Goal: Navigation & Orientation: Find specific page/section

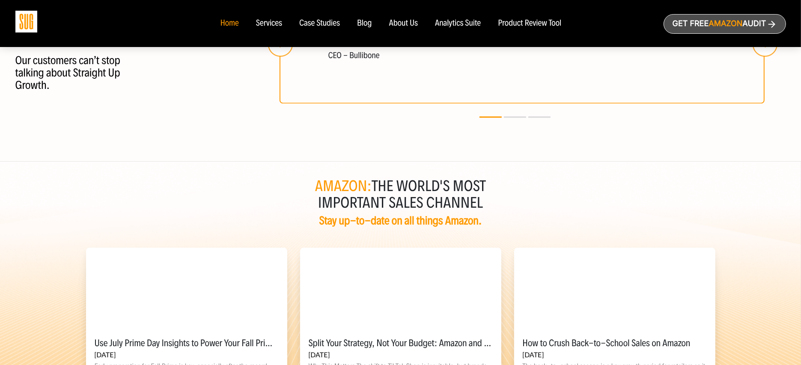
scroll to position [1991, 0]
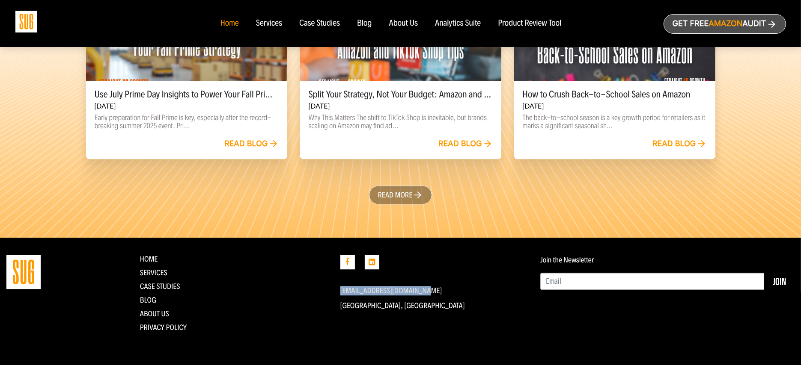
drag, startPoint x: 338, startPoint y: 289, endPoint x: 419, endPoint y: 290, distance: 81.3
click at [419, 290] on div "[EMAIL_ADDRESS][DOMAIN_NAME] [GEOGRAPHIC_DATA], [GEOGRAPHIC_DATA]" at bounding box center [434, 297] width 200 height 84
copy link "[EMAIL_ADDRESS][DOMAIN_NAME]"
click at [158, 310] on link "About Us" at bounding box center [154, 313] width 29 height 9
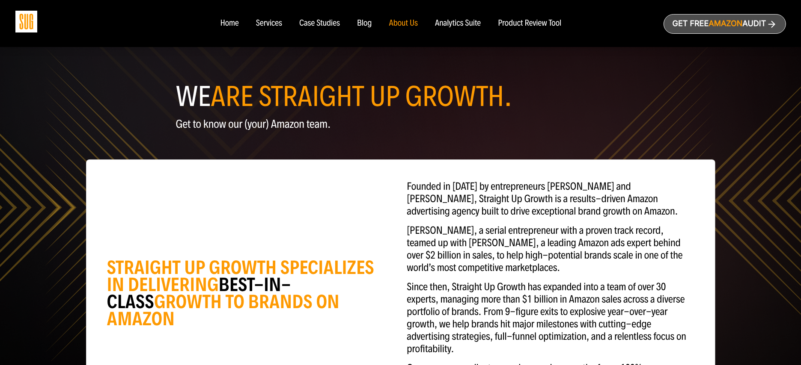
click at [18, 119] on div "WE ARE STRAIGHT UP GROWTH. Get to know our (your) Amazon team." at bounding box center [400, 91] width 770 height 96
click at [26, 23] on img at bounding box center [26, 22] width 22 height 22
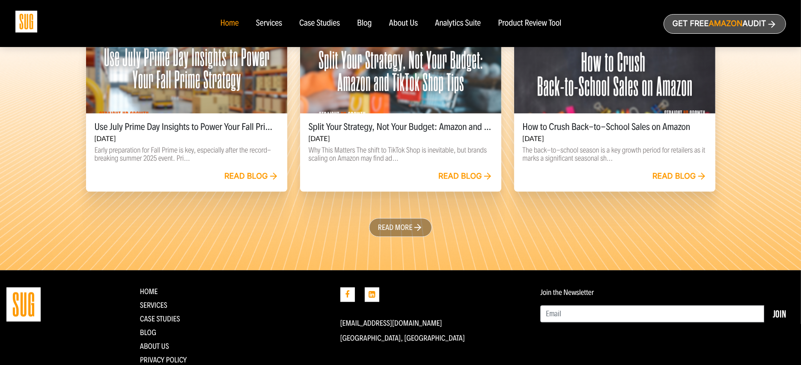
scroll to position [1991, 0]
